Goal: Transaction & Acquisition: Purchase product/service

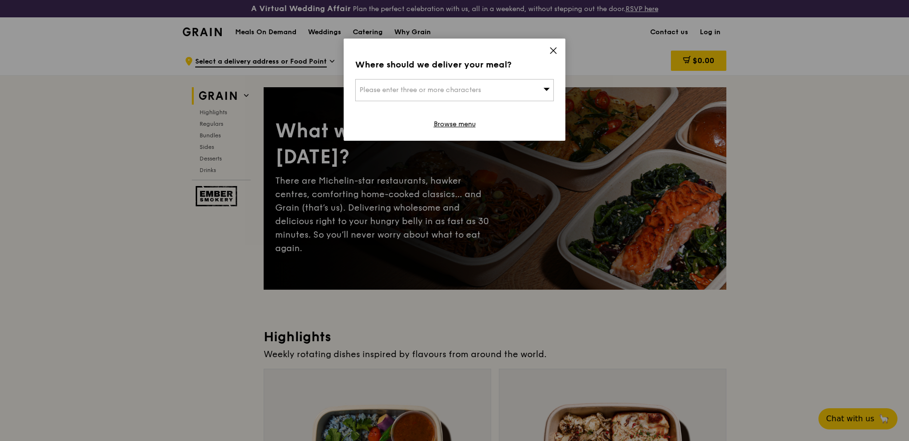
click at [558, 50] on div "Where should we deliver your meal? Please enter three or more characters Browse…" at bounding box center [455, 90] width 222 height 102
click at [553, 50] on icon at bounding box center [553, 51] width 6 height 6
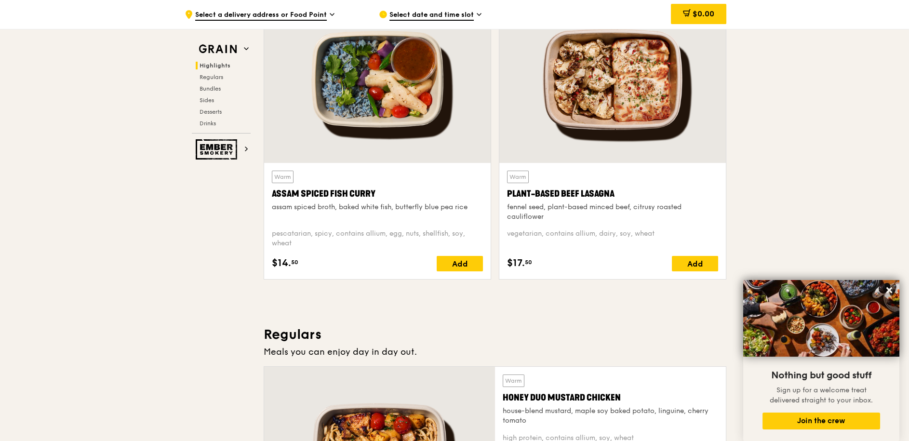
scroll to position [376, 0]
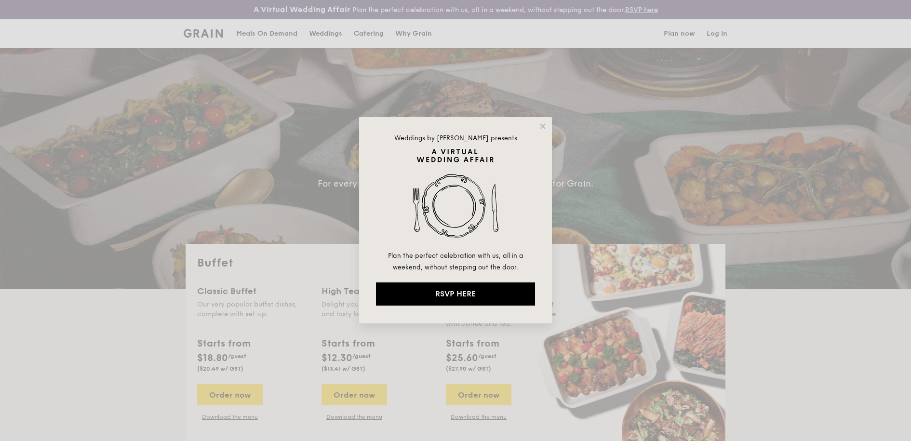
select select
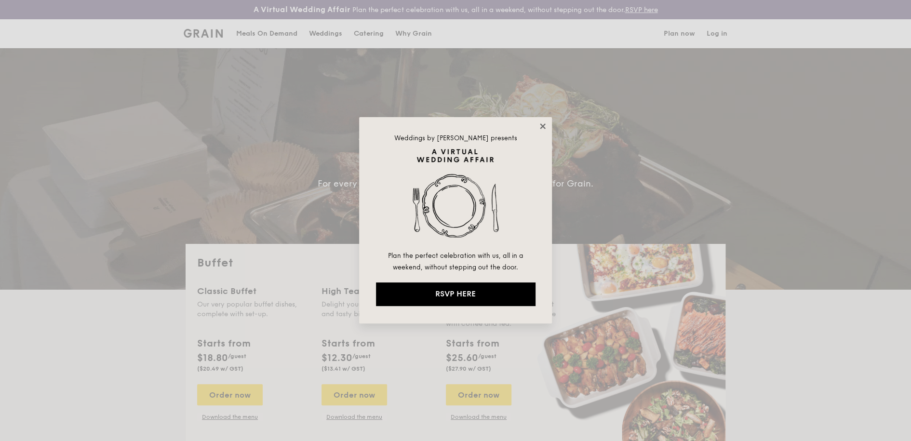
click at [542, 126] on icon at bounding box center [542, 125] width 5 height 5
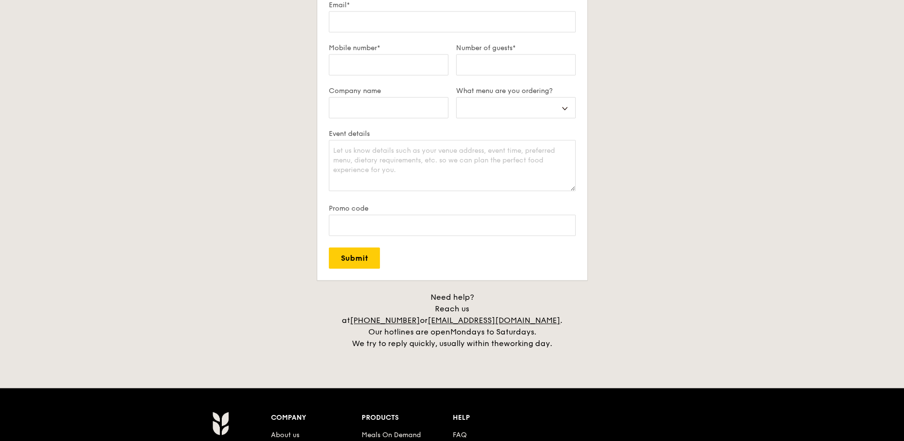
scroll to position [1753, 0]
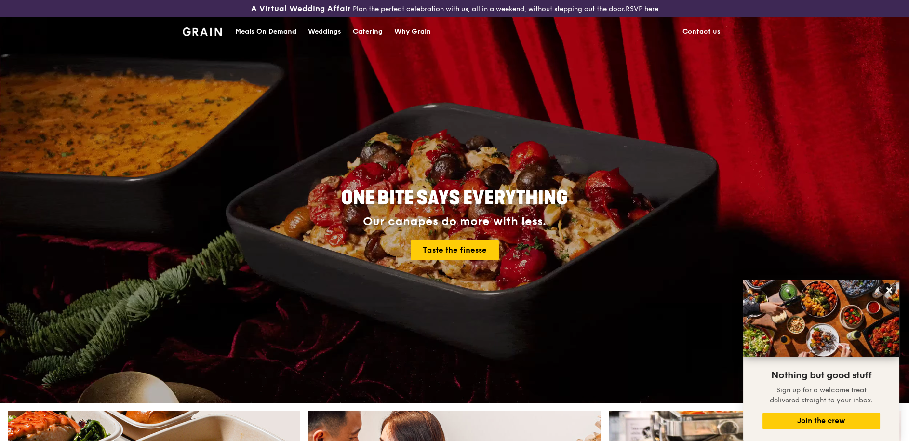
click at [362, 34] on div "Catering" at bounding box center [368, 31] width 30 height 29
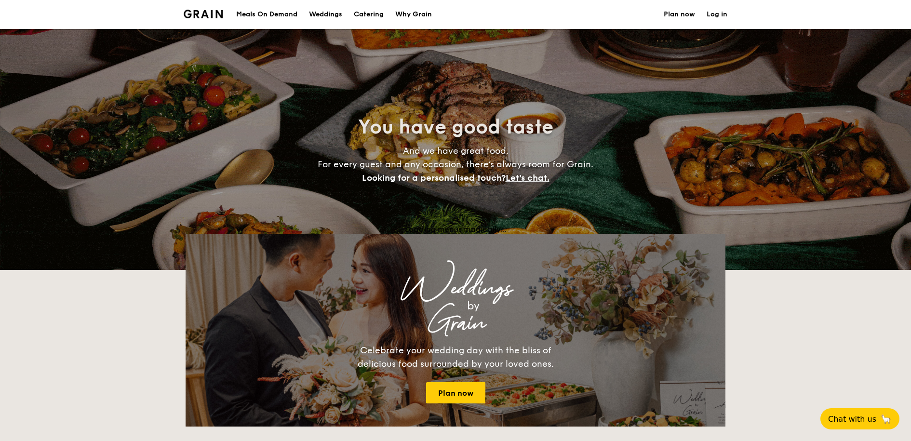
select select
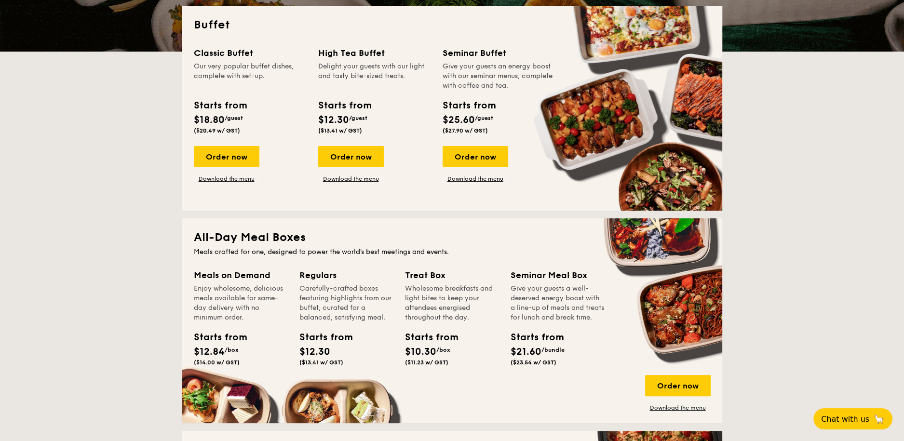
scroll to position [241, 0]
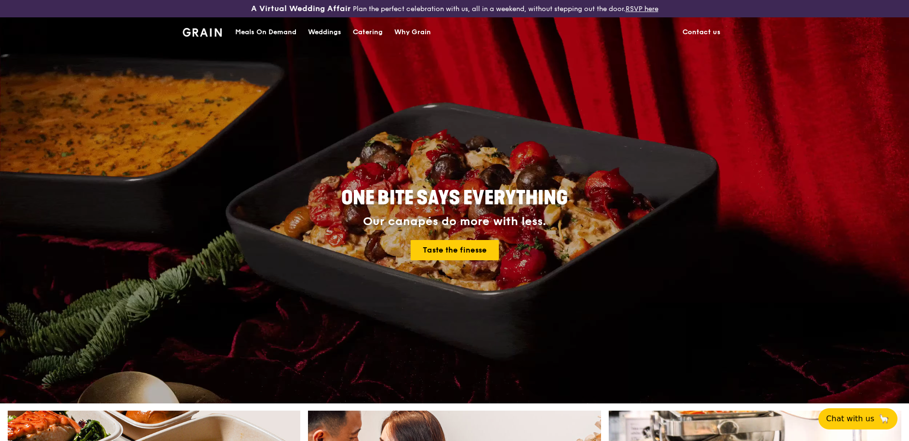
click at [278, 32] on div "Meals On Demand" at bounding box center [265, 32] width 61 height 29
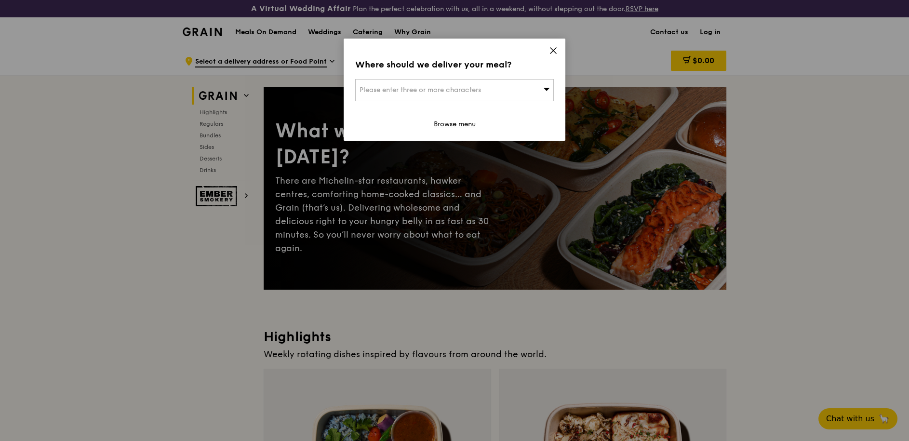
click at [556, 49] on icon at bounding box center [553, 50] width 9 height 9
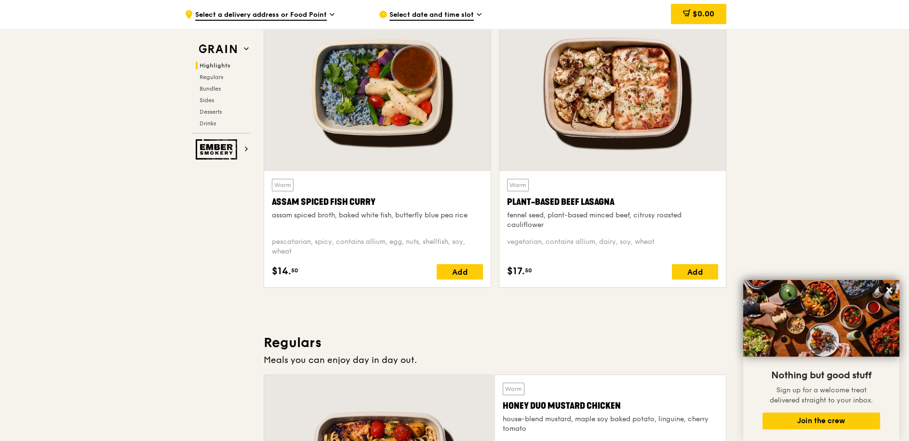
scroll to position [386, 0]
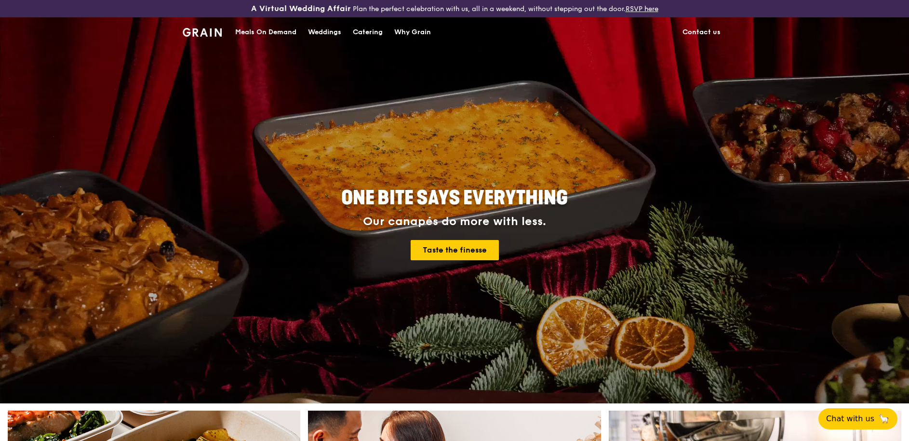
click at [255, 32] on div "Meals On Demand" at bounding box center [265, 32] width 61 height 29
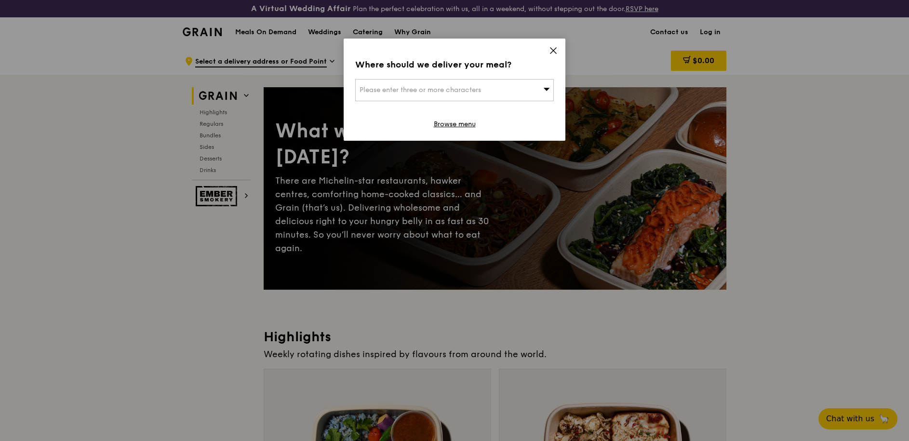
click at [549, 52] on icon at bounding box center [553, 50] width 9 height 9
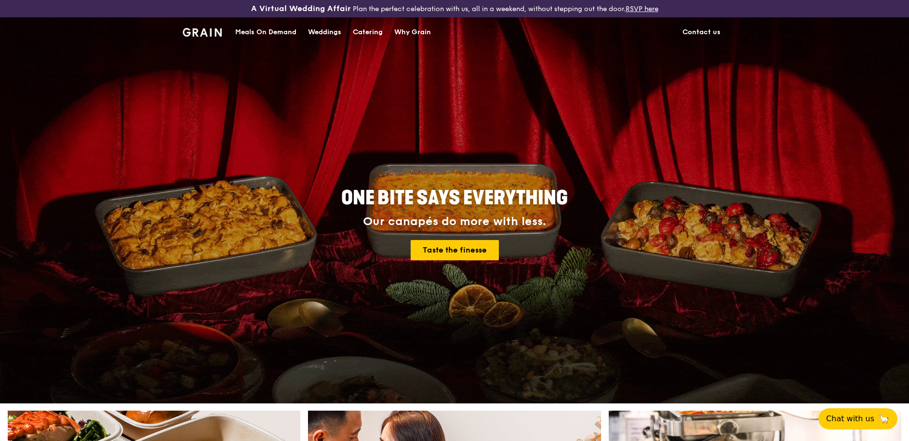
click at [364, 32] on div "Catering" at bounding box center [368, 32] width 30 height 29
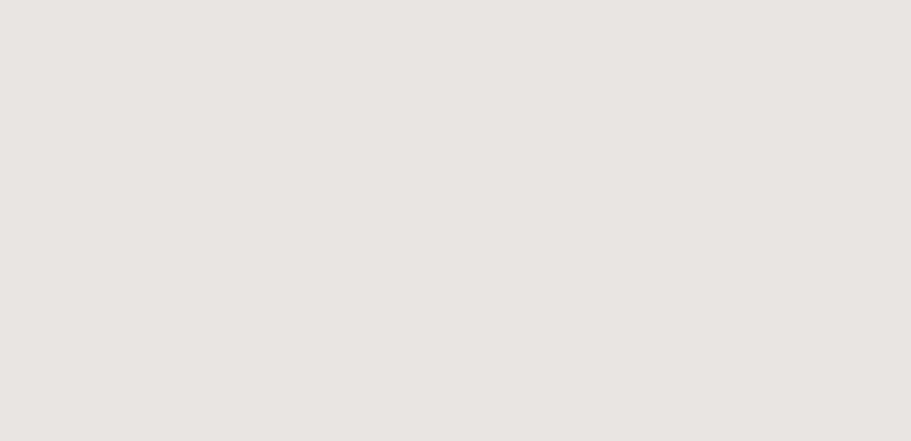
select select
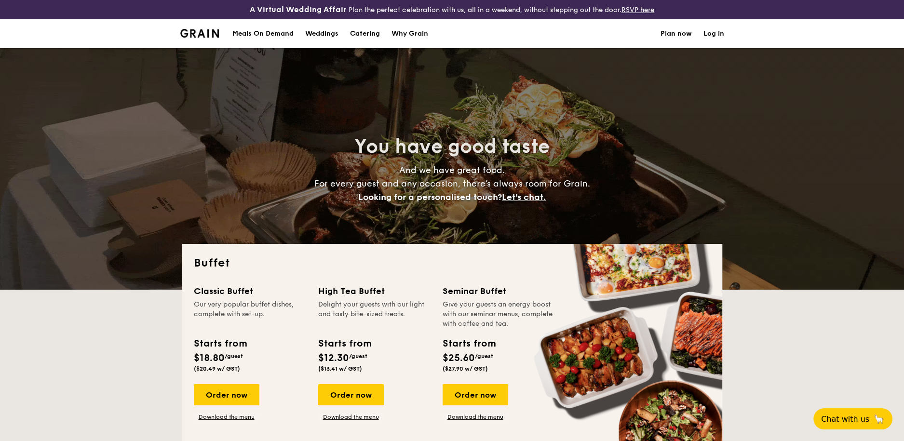
click at [413, 31] on div "Why Grain" at bounding box center [409, 33] width 37 height 29
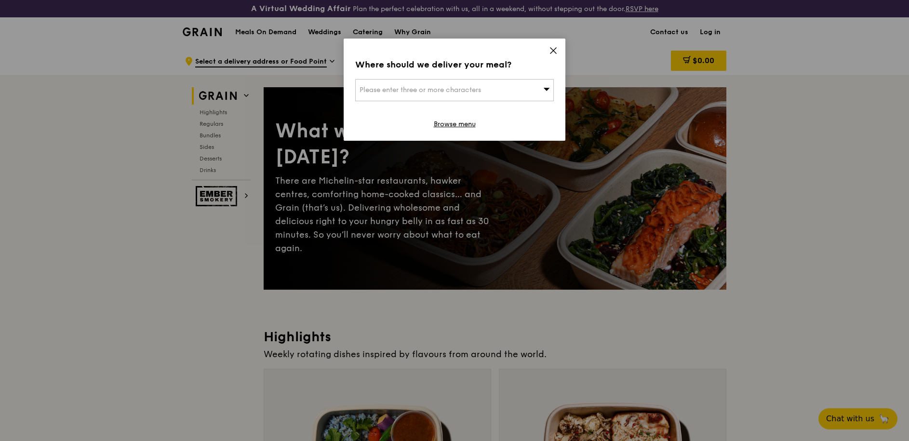
click at [554, 49] on icon at bounding box center [553, 51] width 6 height 6
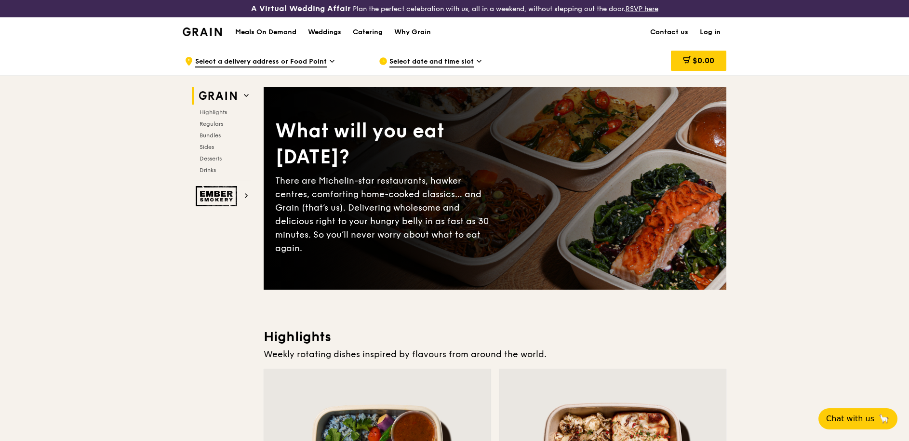
click at [286, 34] on h1 "Meals On Demand" at bounding box center [265, 32] width 61 height 10
click at [251, 32] on h1 "Meals On Demand" at bounding box center [265, 32] width 61 height 10
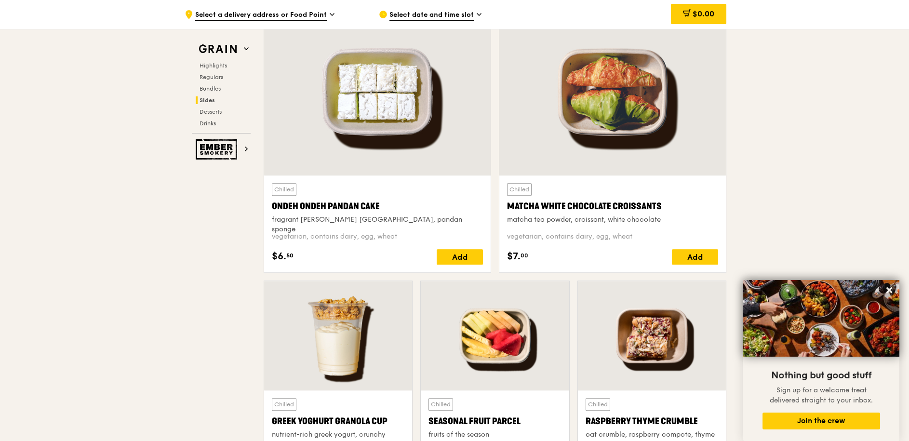
scroll to position [2844, 0]
